Goal: Task Accomplishment & Management: Use online tool/utility

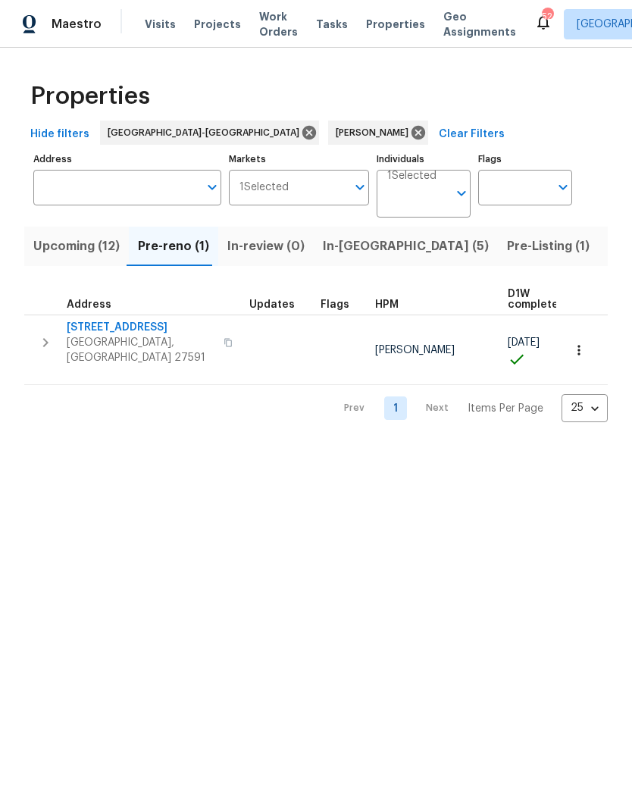
click at [95, 325] on span "[STREET_ADDRESS]" at bounding box center [141, 327] width 148 height 15
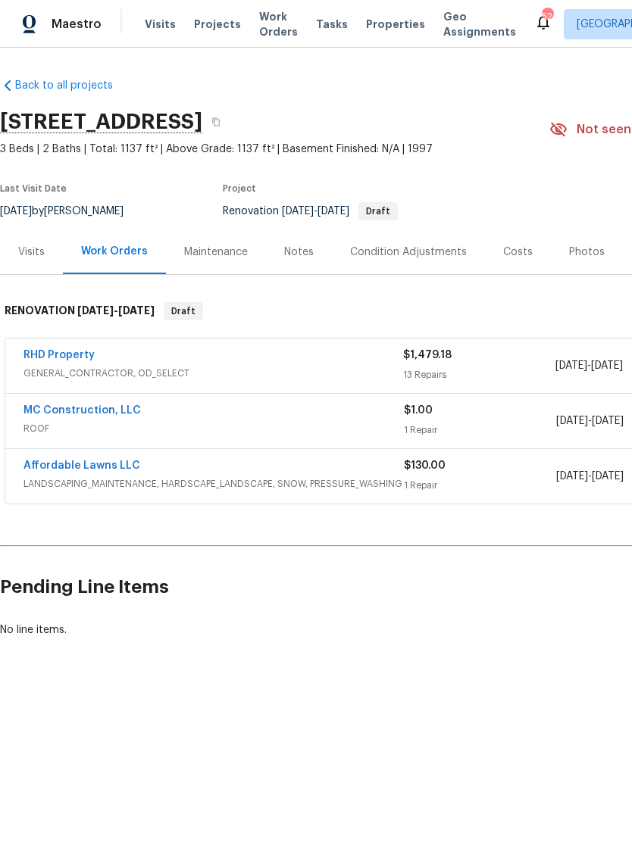
click at [84, 354] on link "RHD Property" at bounding box center [58, 355] width 71 height 11
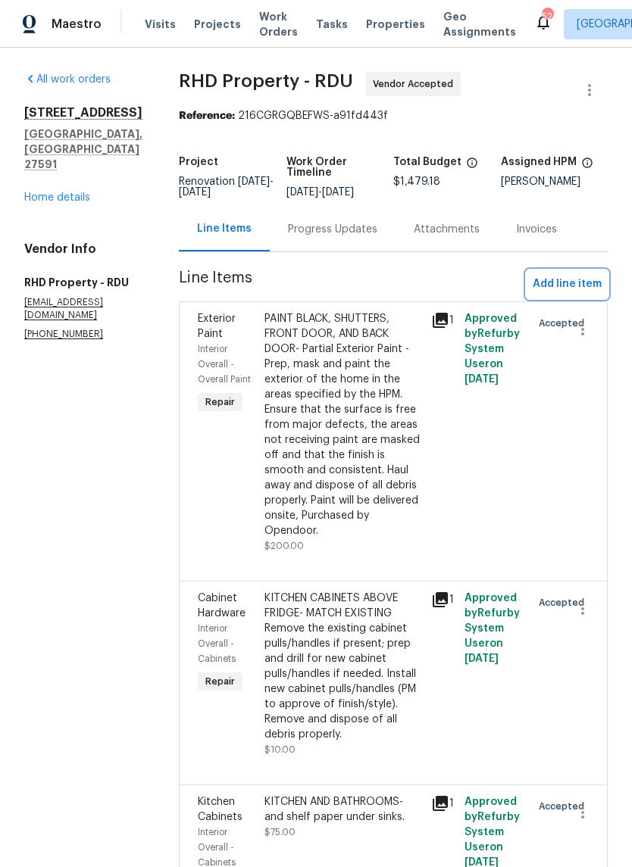
click at [591, 286] on span "Add line item" at bounding box center [567, 284] width 69 height 19
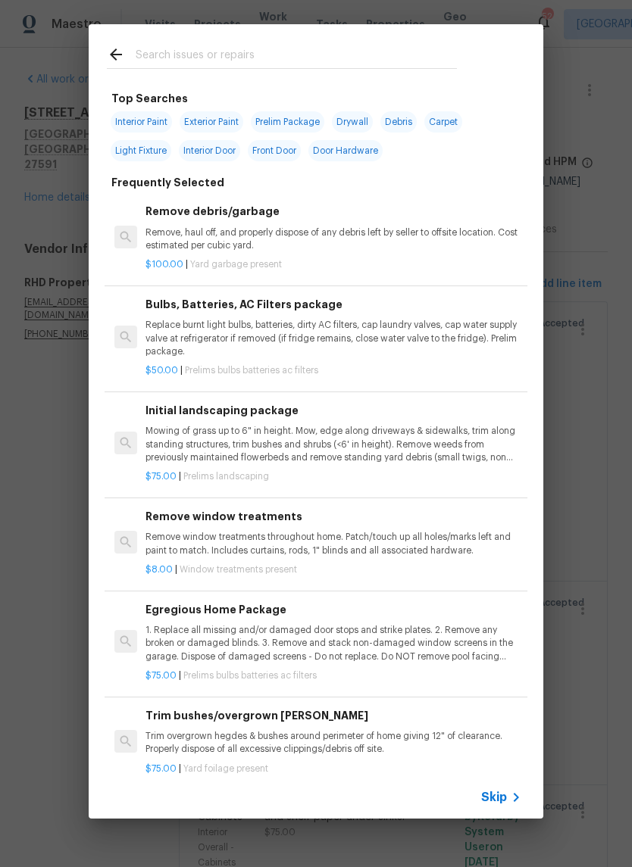
click at [345, 48] on input "text" at bounding box center [296, 56] width 321 height 23
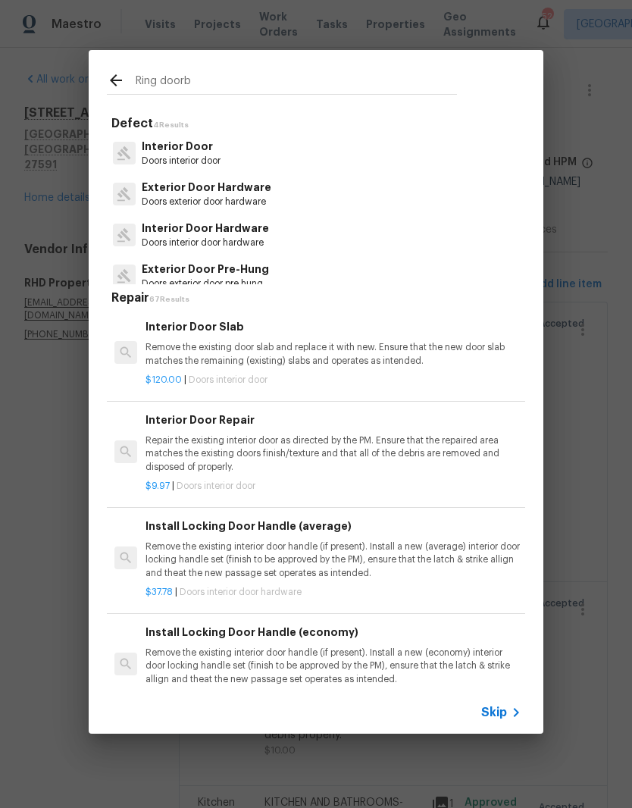
type input "Ring doorbe"
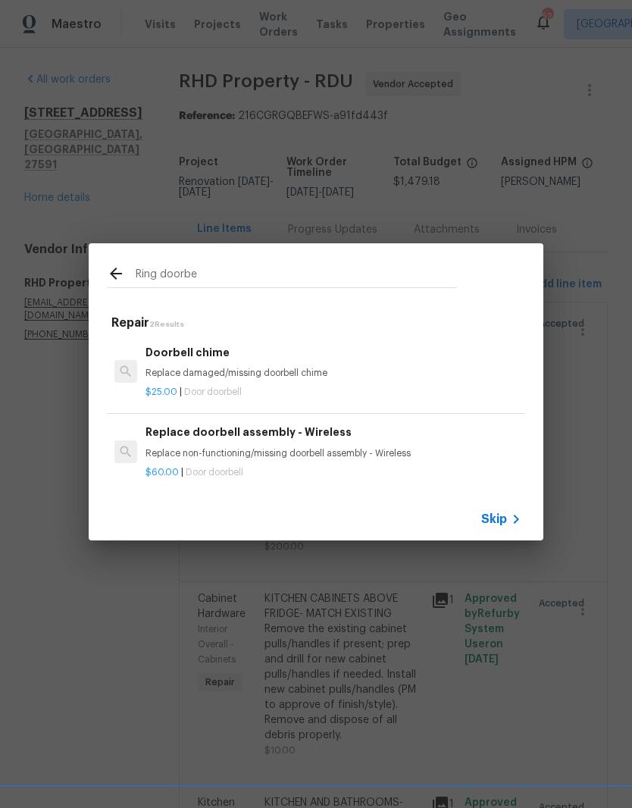
click at [335, 386] on p "$25.00 | Door doorbell" at bounding box center [333, 392] width 376 height 13
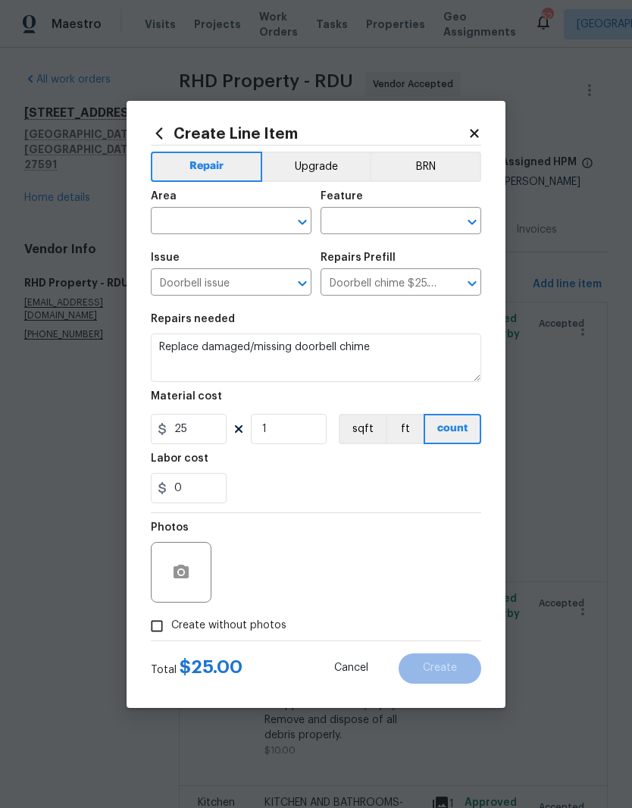
click at [240, 227] on input "text" at bounding box center [210, 222] width 118 height 23
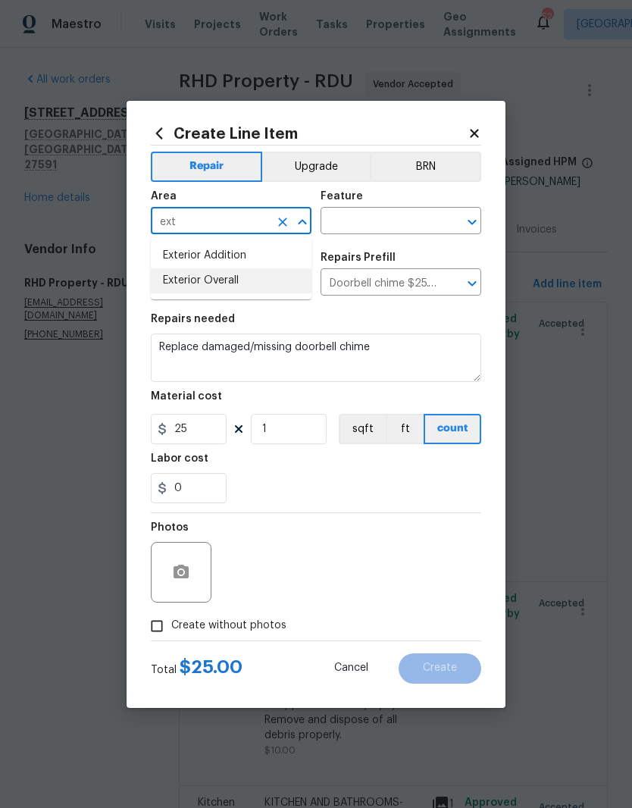
click at [286, 280] on li "Exterior Overall" at bounding box center [231, 280] width 161 height 25
type input "Exterior Overall"
click at [400, 223] on input "text" at bounding box center [379, 222] width 118 height 23
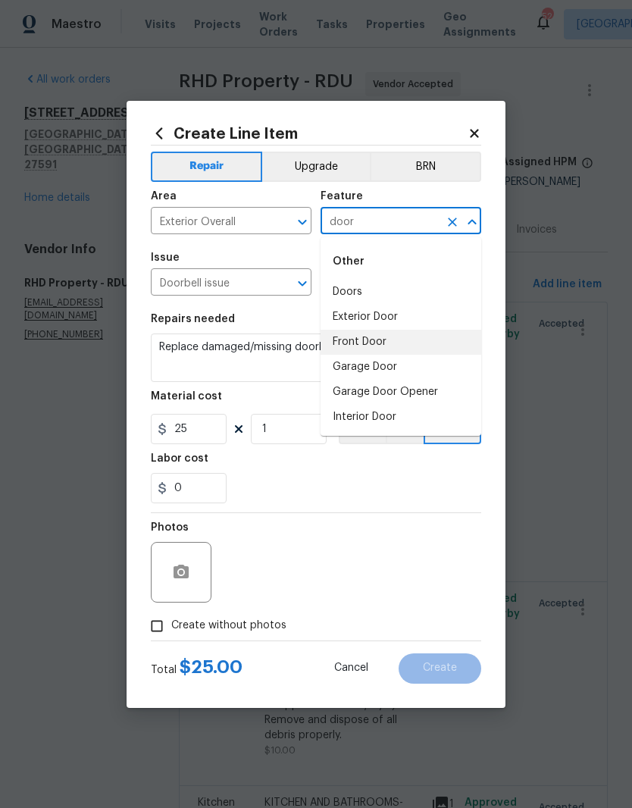
click at [433, 345] on li "Front Door" at bounding box center [400, 342] width 161 height 25
type input "Front Door"
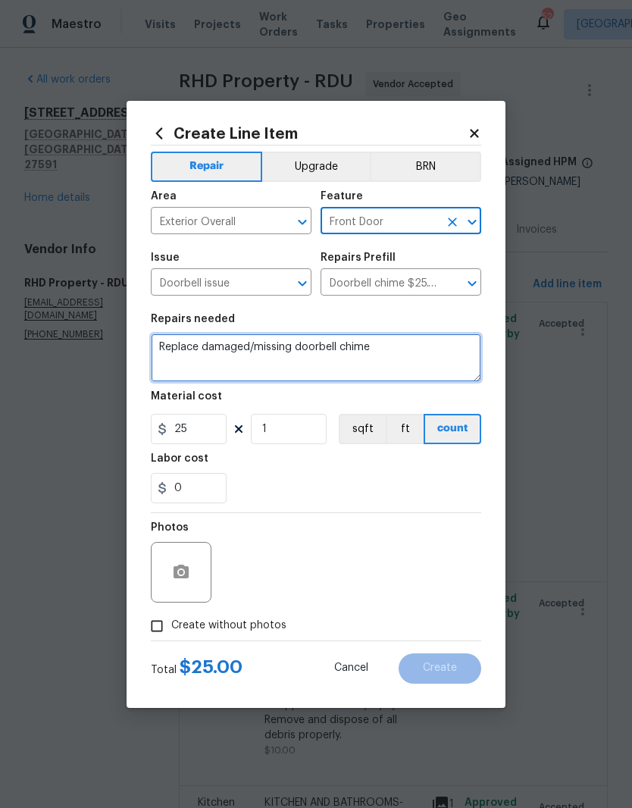
click at [407, 340] on textarea "Replace damaged/missing doorbell chime" at bounding box center [316, 357] width 330 height 48
click at [448, 354] on textarea "Replace damaged/missing doorbell chime" at bounding box center [316, 357] width 330 height 48
type textarea "Replace"
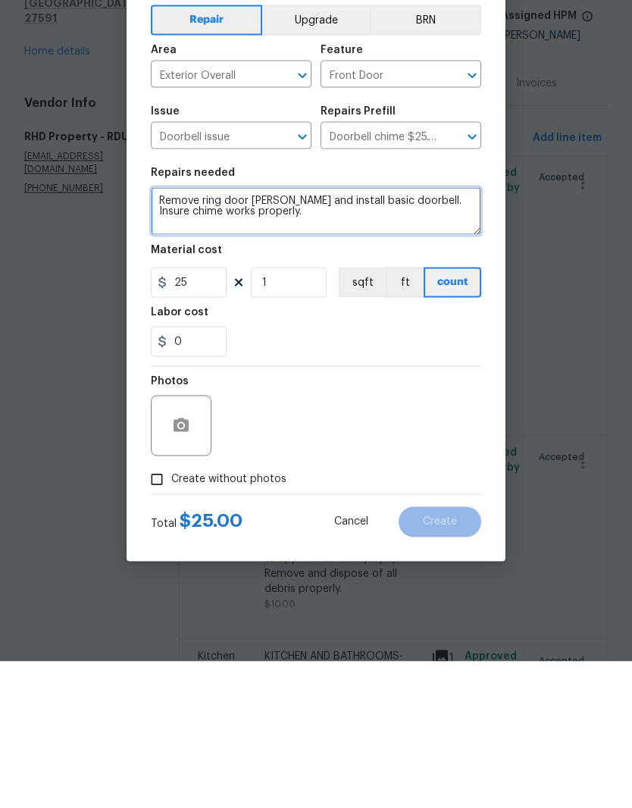
type textarea "Remove ring door [PERSON_NAME] and install basic doorbell. Insure chime works p…"
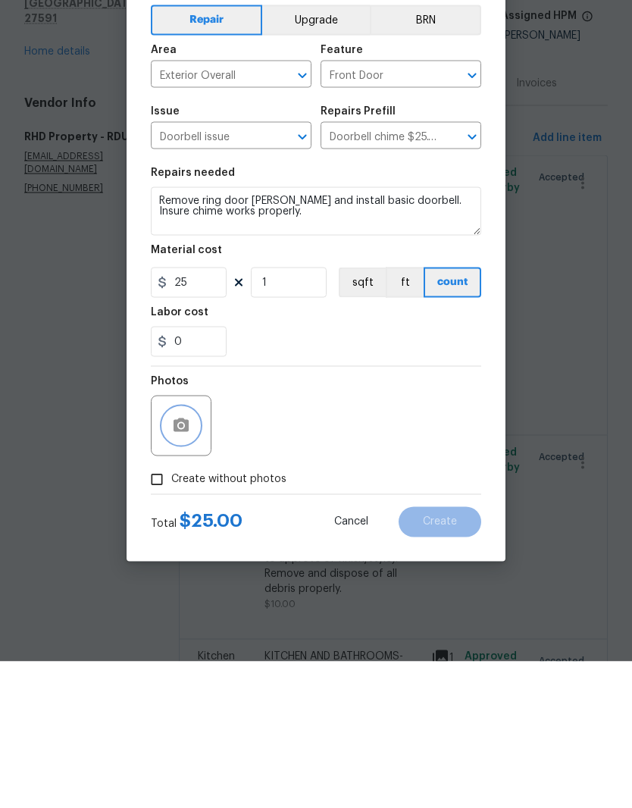
click at [188, 554] on button "button" at bounding box center [181, 572] width 36 height 36
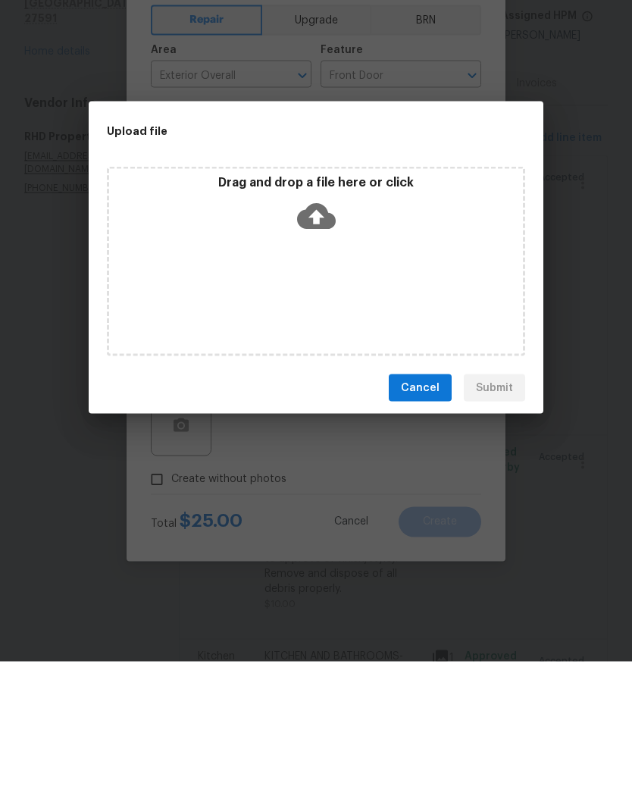
scroll to position [62, 0]
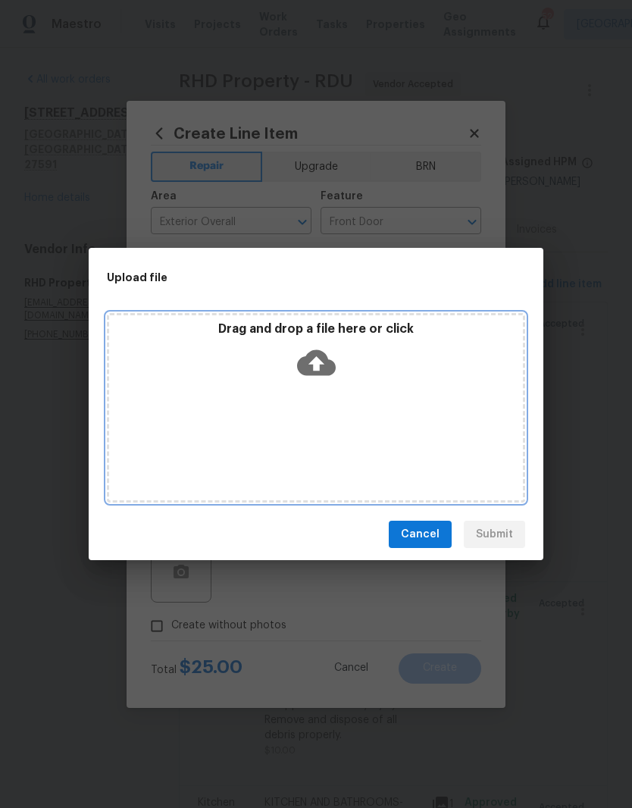
click at [462, 411] on div "Drag and drop a file here or click" at bounding box center [316, 407] width 418 height 189
click at [424, 411] on div "Drag and drop a file here or click" at bounding box center [316, 407] width 418 height 189
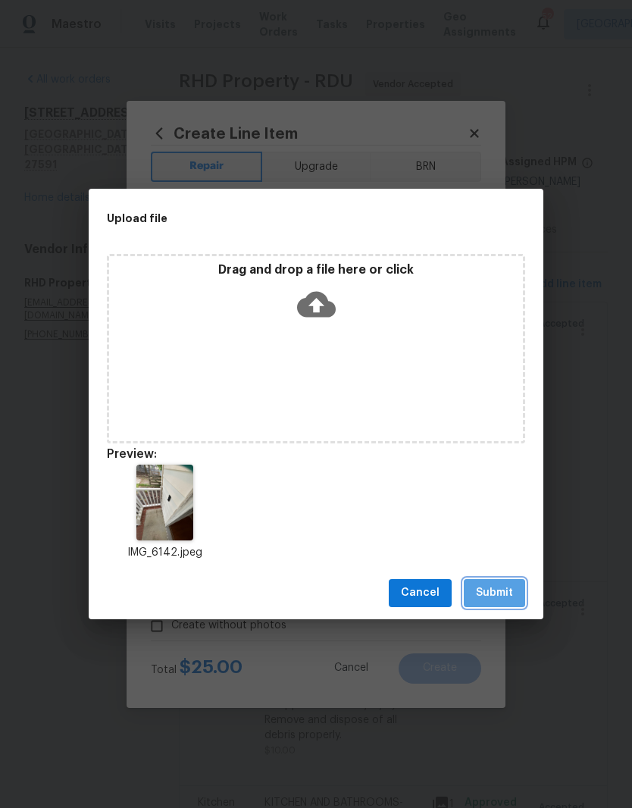
click at [514, 593] on button "Submit" at bounding box center [494, 593] width 61 height 28
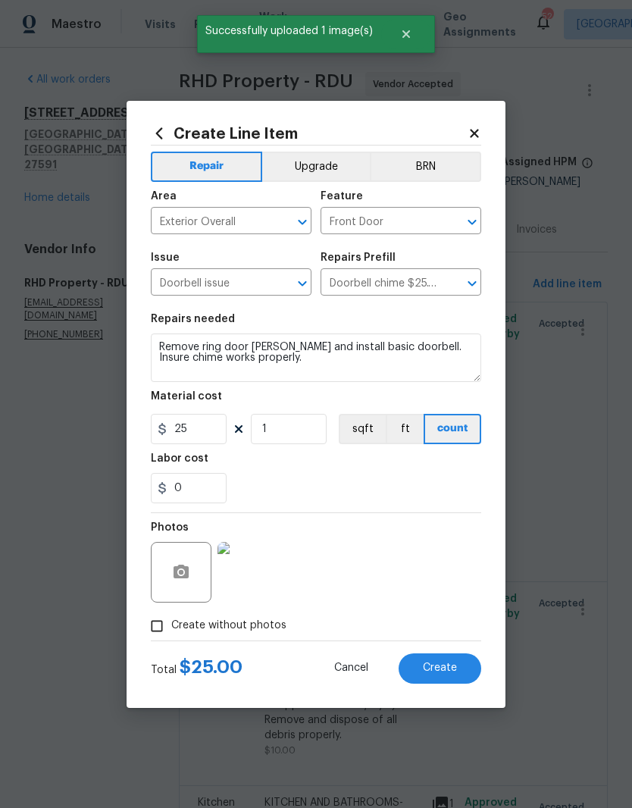
click at [445, 663] on span "Create" at bounding box center [440, 667] width 34 height 11
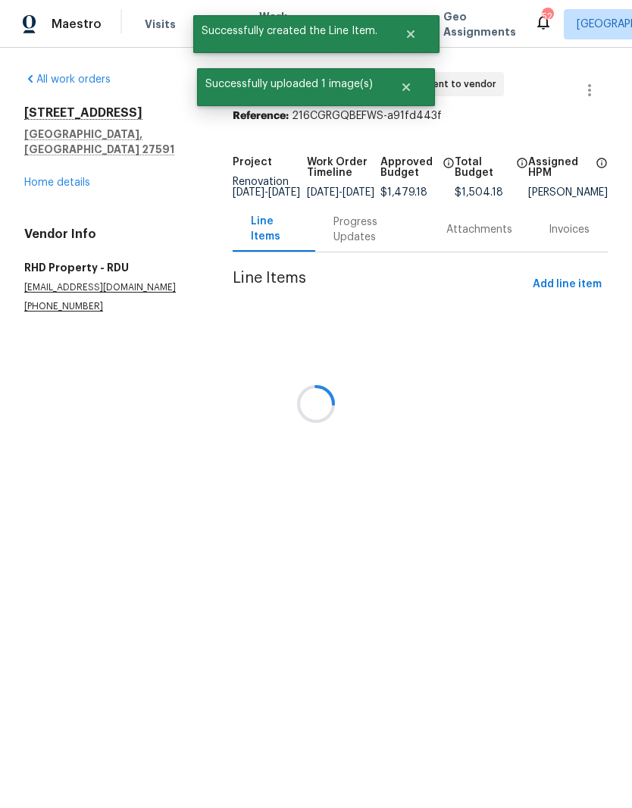
scroll to position [0, 0]
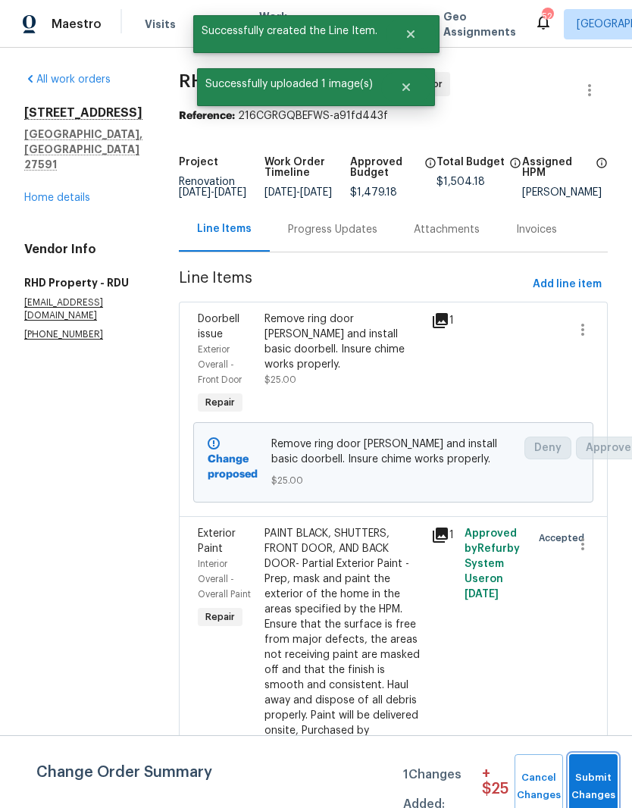
click at [602, 783] on span "Submit Changes" at bounding box center [593, 786] width 33 height 35
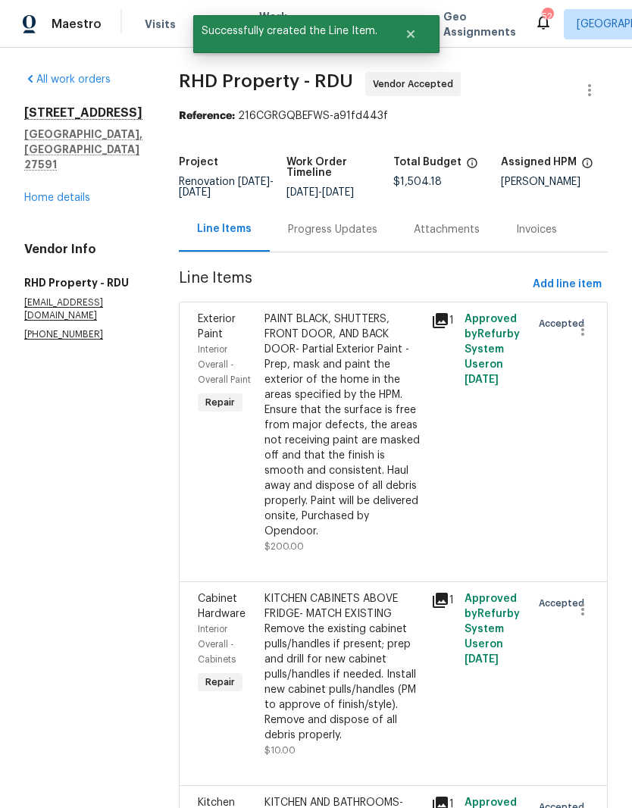
click at [77, 192] on link "Home details" at bounding box center [57, 197] width 66 height 11
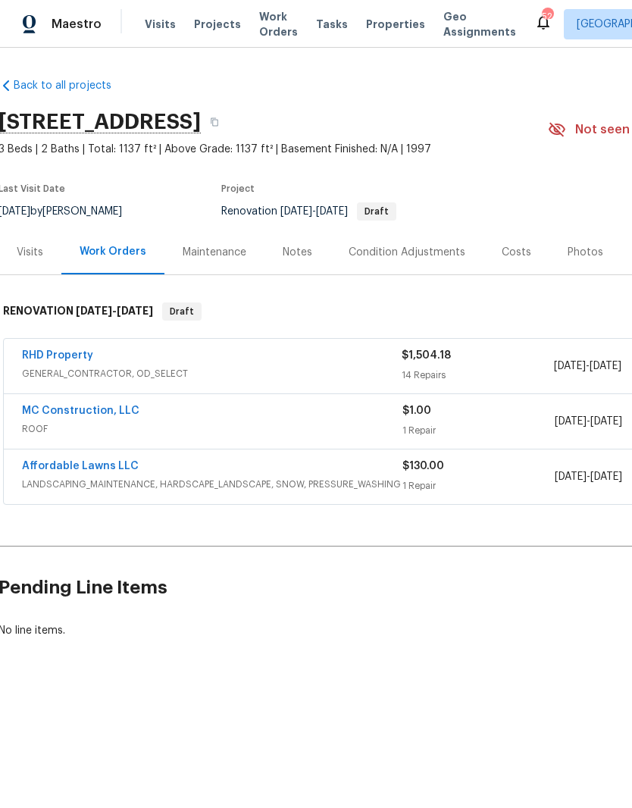
scroll to position [0, 5]
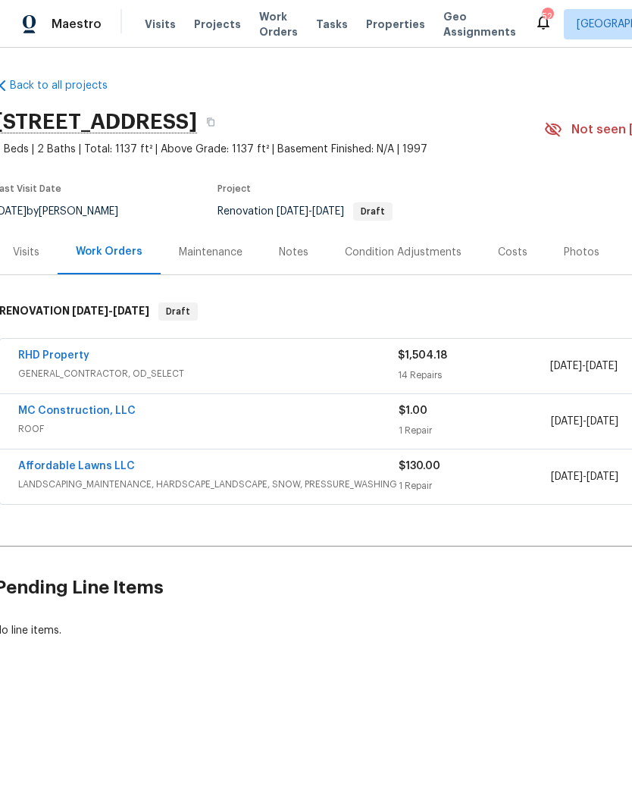
click at [103, 407] on link "MC Construction, LLC" at bounding box center [76, 410] width 117 height 11
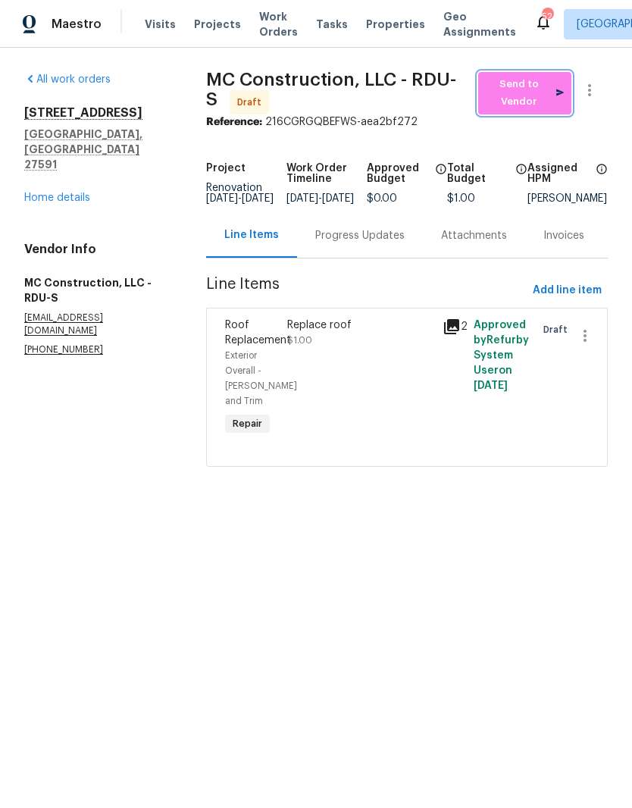
click at [539, 95] on span "Send to Vendor" at bounding box center [525, 93] width 78 height 35
